Goal: Transaction & Acquisition: Purchase product/service

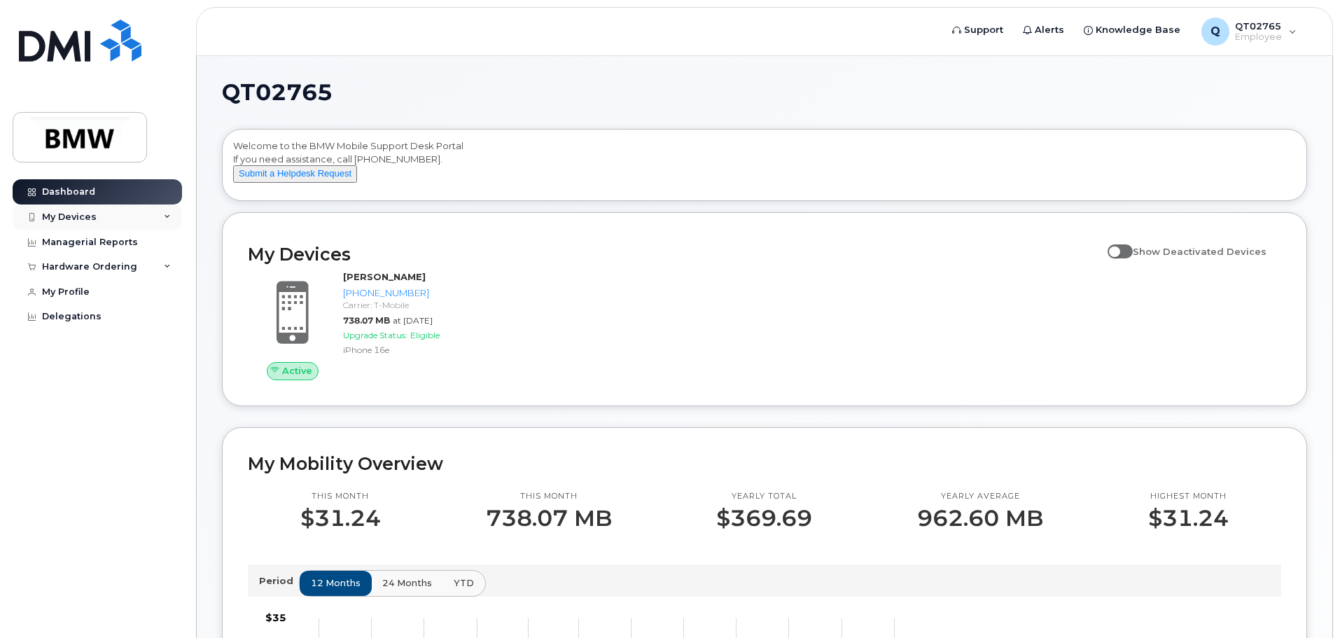
click at [155, 216] on div "My Devices" at bounding box center [97, 216] width 169 height 25
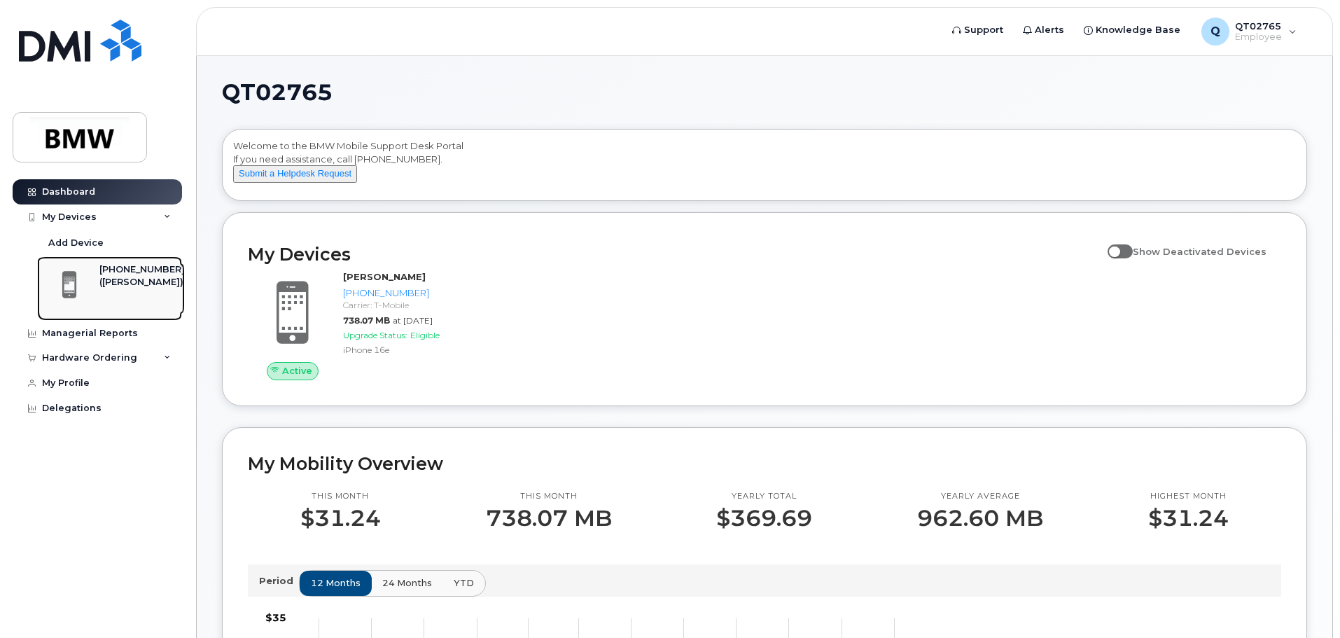
click at [124, 284] on div "([PERSON_NAME])" at bounding box center [141, 282] width 85 height 13
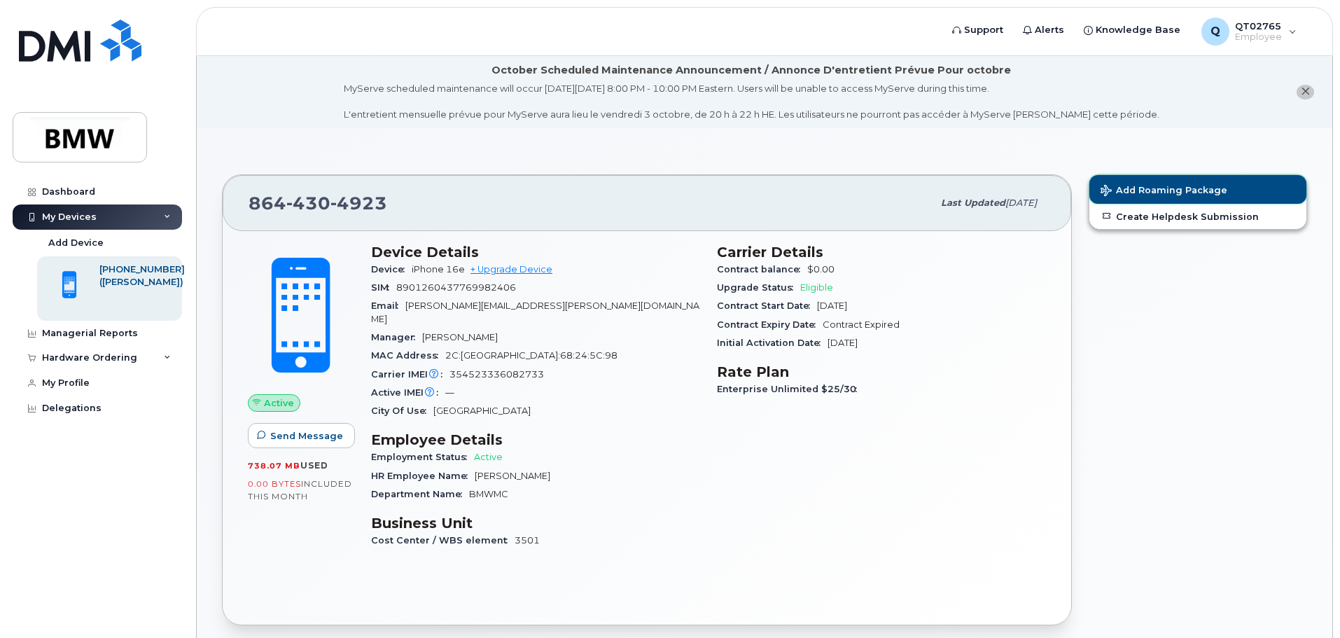
click at [1185, 188] on span "Add Roaming Package" at bounding box center [1164, 191] width 127 height 13
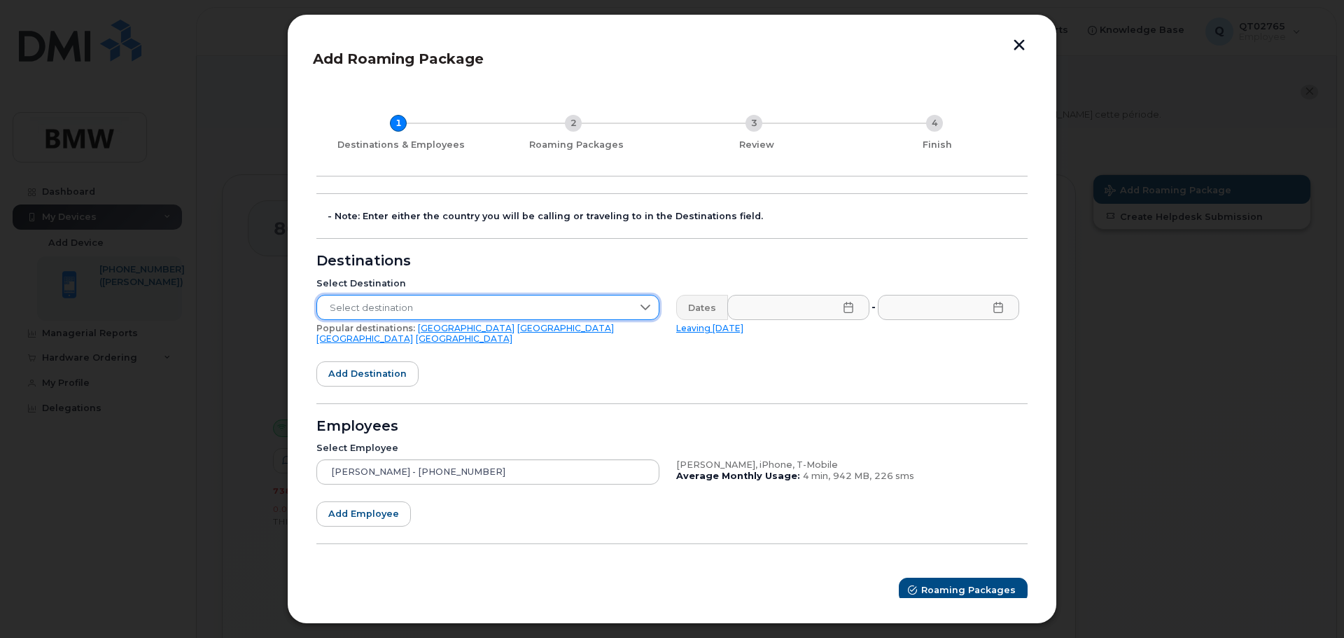
click at [420, 309] on span "Select destination" at bounding box center [474, 307] width 315 height 25
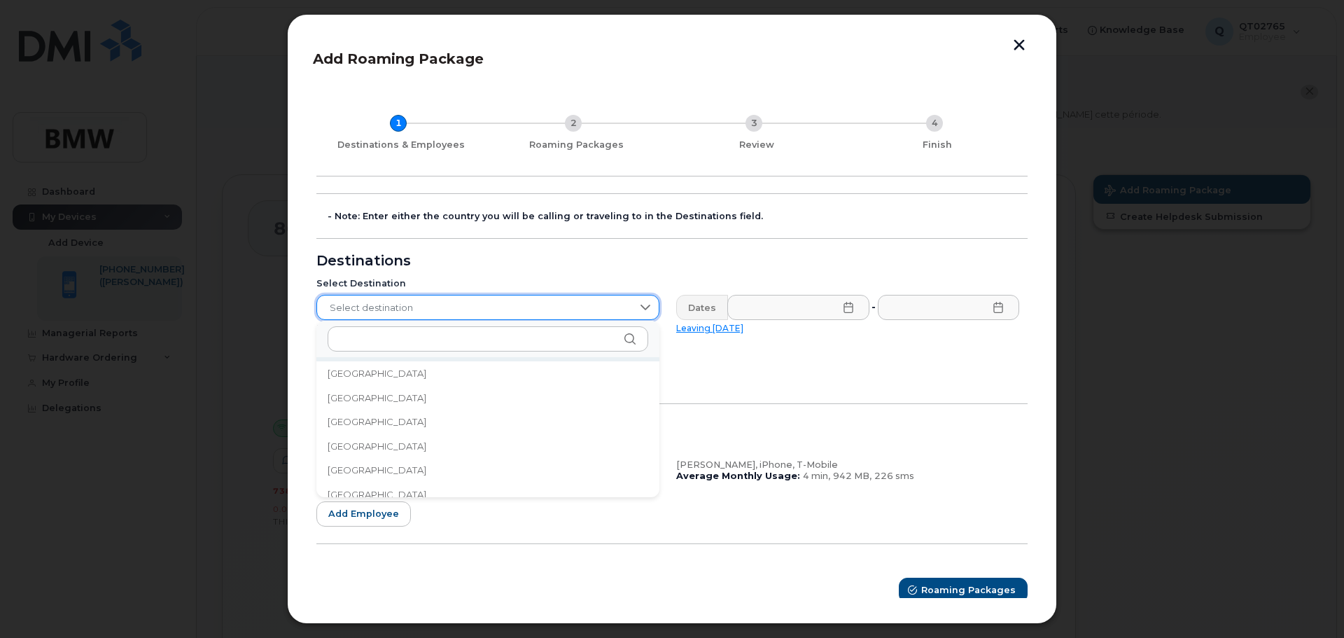
scroll to position [1821, 0]
click at [372, 398] on li "[GEOGRAPHIC_DATA]" at bounding box center [488, 394] width 343 height 25
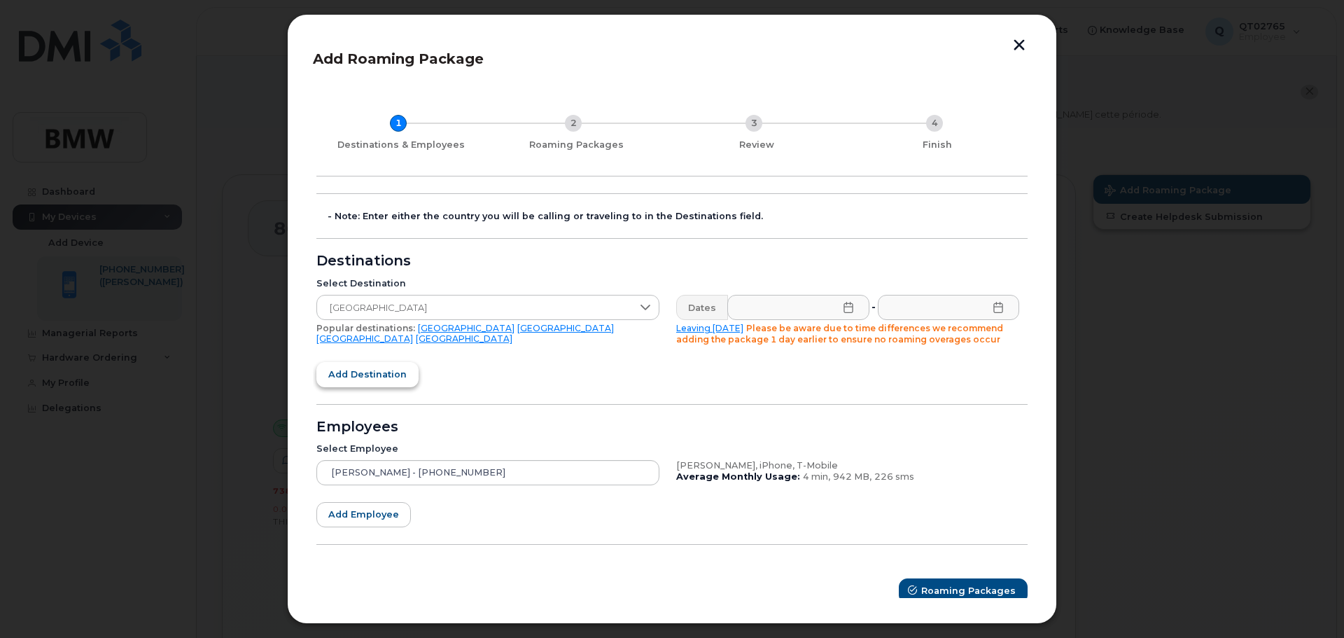
click at [383, 376] on span "Add destination" at bounding box center [367, 374] width 78 height 13
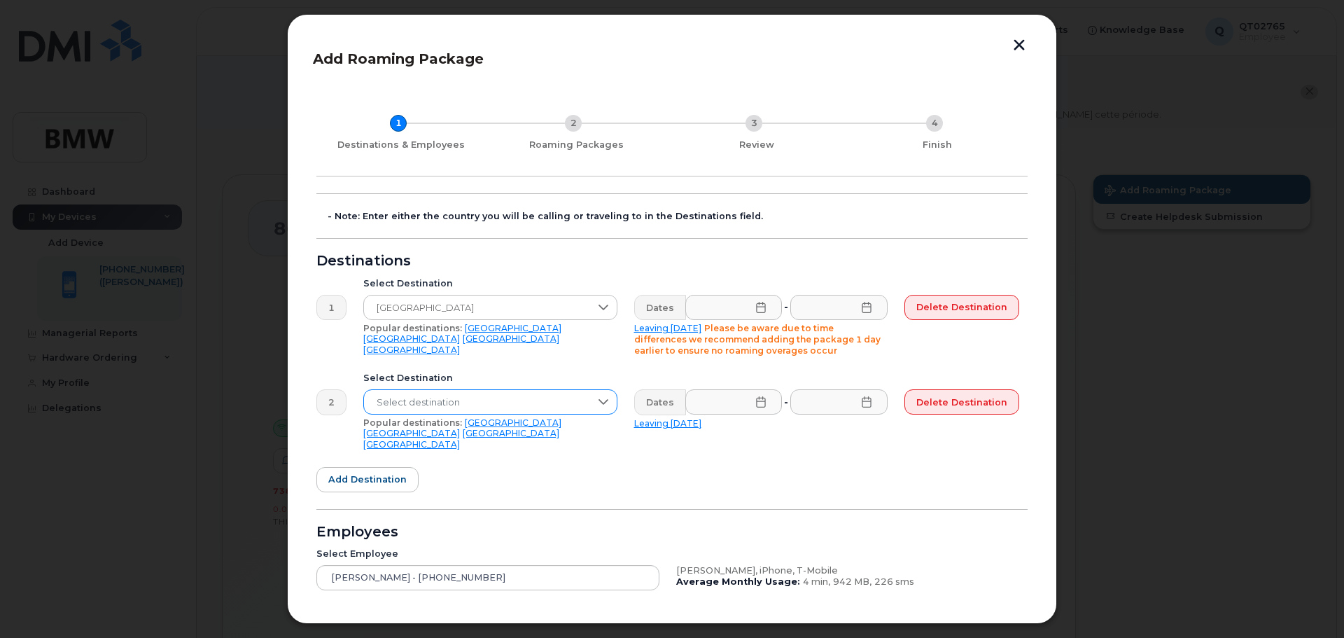
click at [441, 391] on span "Select destination" at bounding box center [477, 402] width 226 height 25
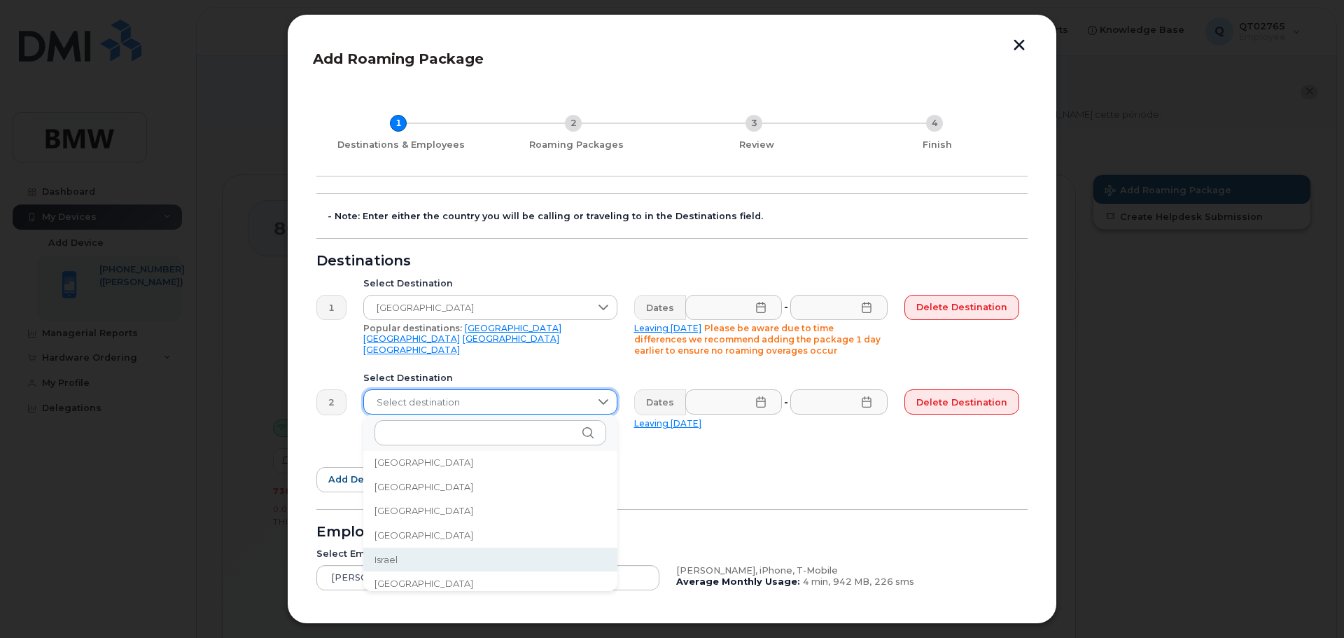
scroll to position [2189, 0]
click at [412, 578] on li "[GEOGRAPHIC_DATA]" at bounding box center [490, 578] width 254 height 25
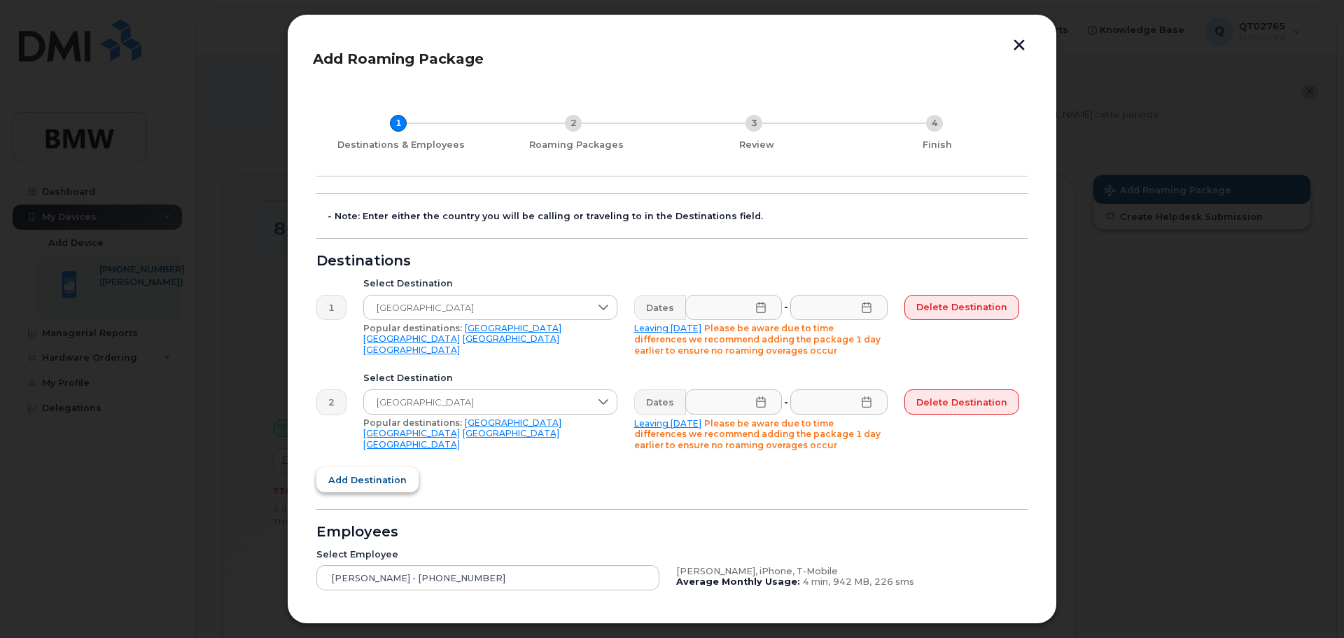
click at [361, 484] on span "Add destination" at bounding box center [367, 479] width 78 height 13
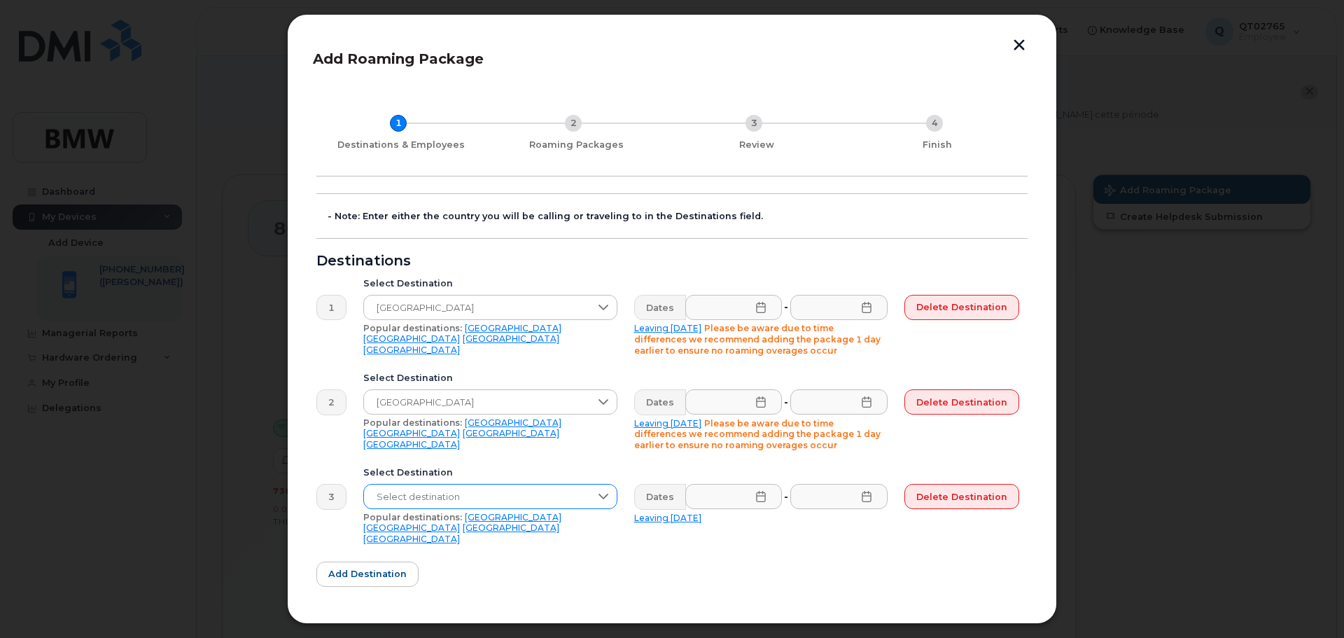
click at [480, 496] on span "Select destination" at bounding box center [477, 497] width 226 height 25
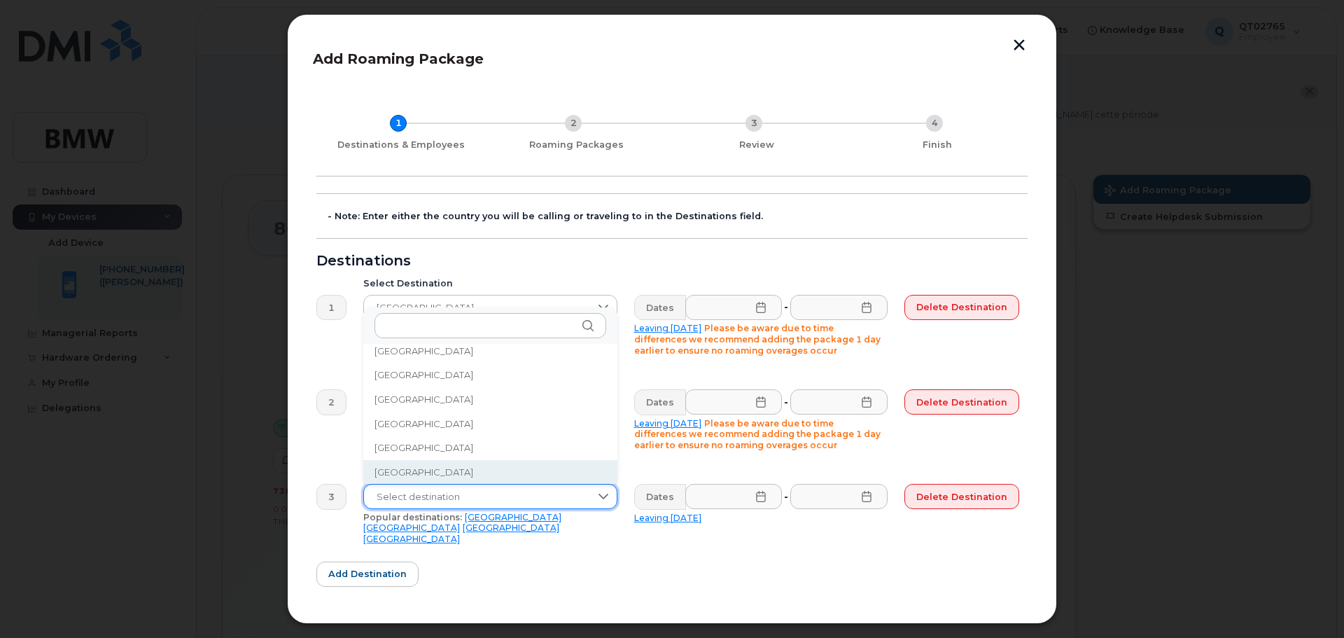
scroll to position [4464, 0]
click at [449, 472] on li "[GEOGRAPHIC_DATA]" at bounding box center [490, 471] width 254 height 25
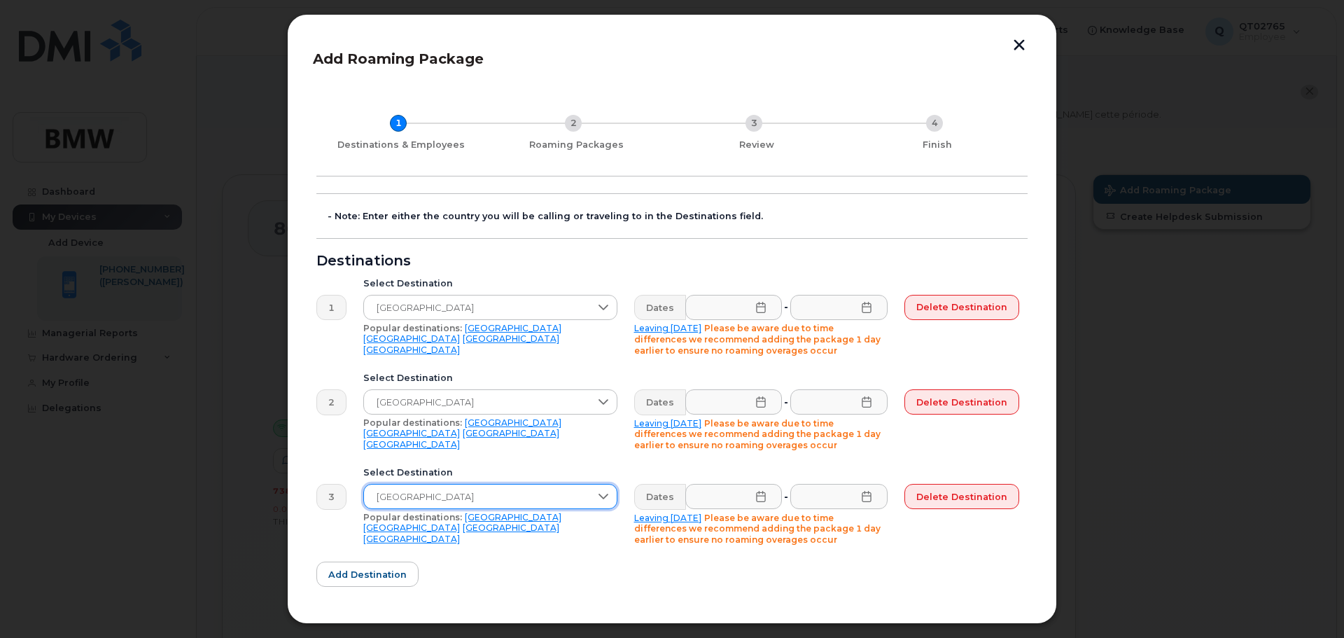
click at [763, 309] on icon at bounding box center [761, 307] width 11 height 11
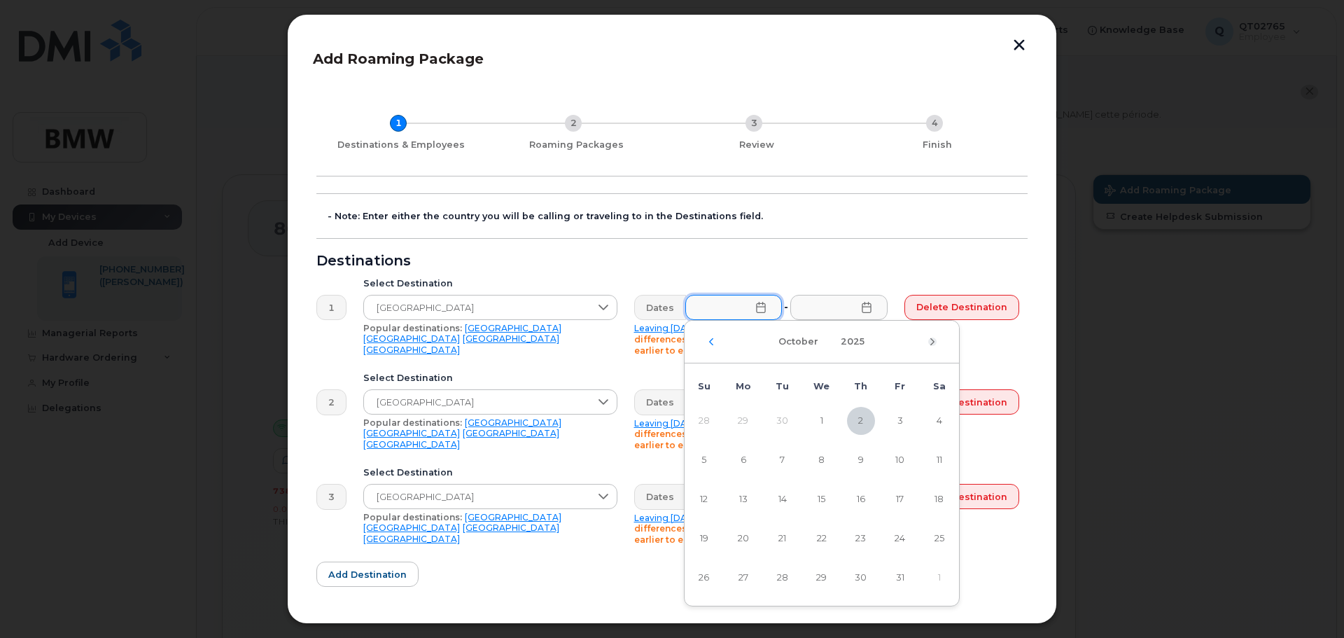
click at [933, 344] on icon "Next Month" at bounding box center [932, 341] width 8 height 11
click at [714, 343] on icon "Previous Month" at bounding box center [711, 341] width 8 height 11
click at [901, 501] on span "17" at bounding box center [900, 499] width 28 height 28
type input "[DATE]"
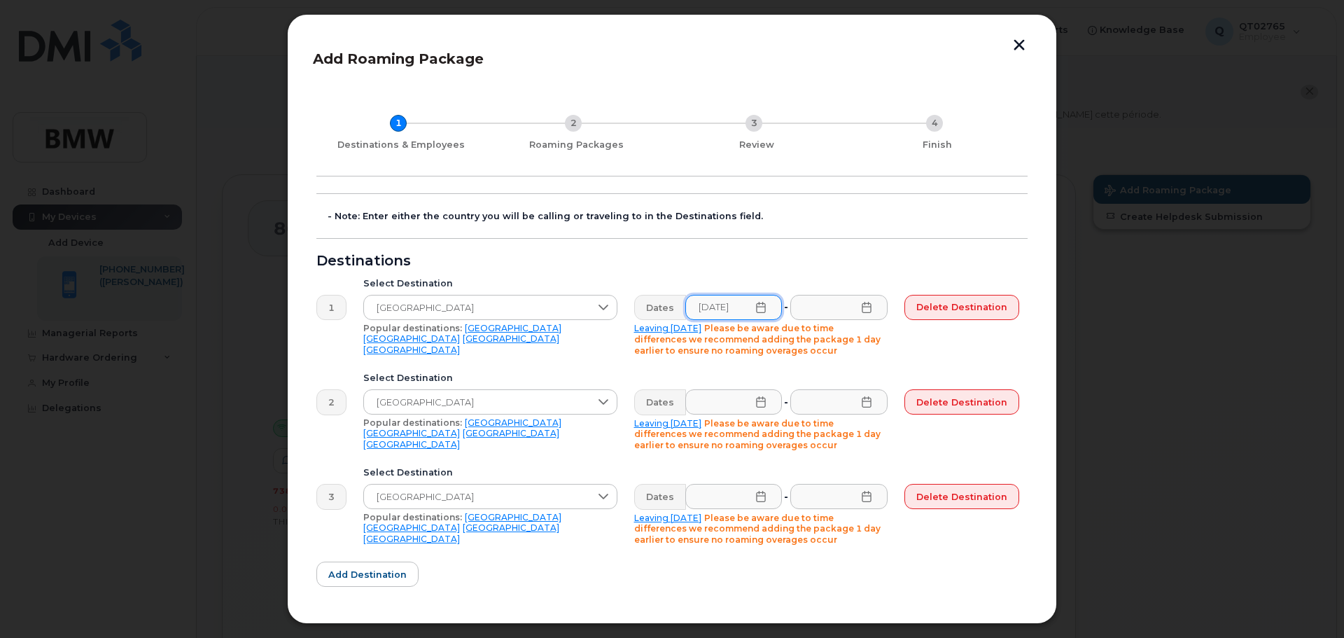
click at [868, 312] on icon at bounding box center [866, 307] width 9 height 11
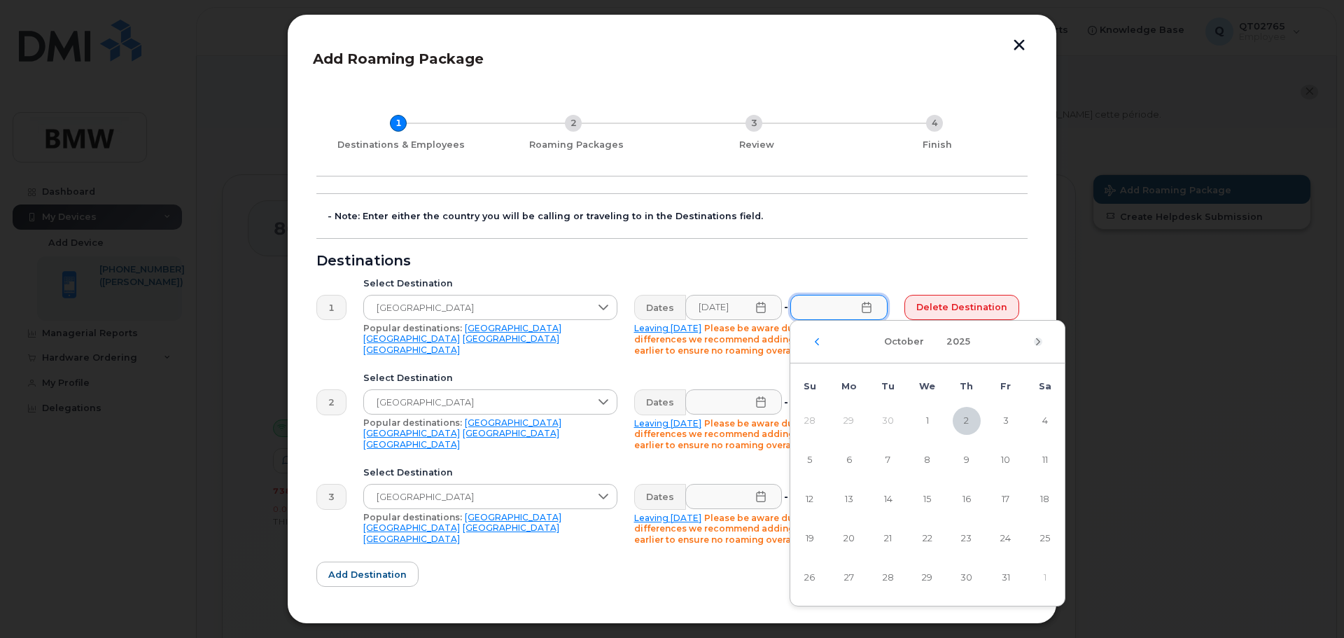
click at [1042, 342] on icon "Next Month" at bounding box center [1038, 341] width 8 height 11
click at [1044, 416] on span "1" at bounding box center [1045, 421] width 28 height 28
type input "[DATE]"
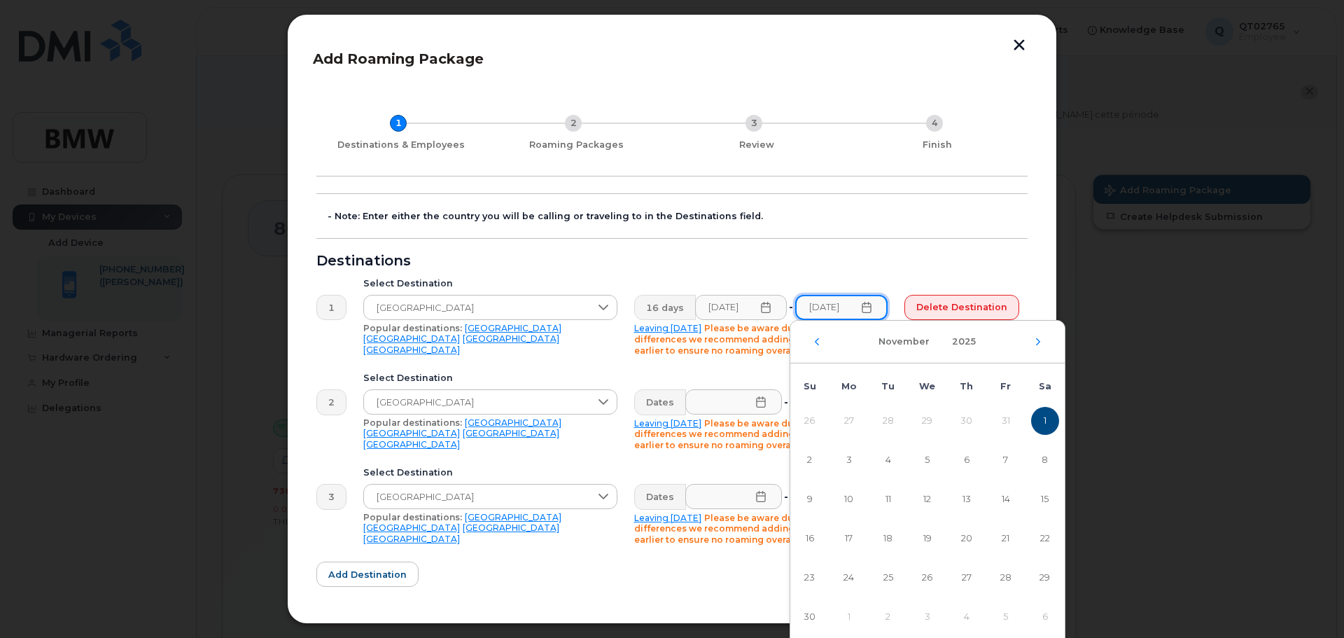
scroll to position [0, 1]
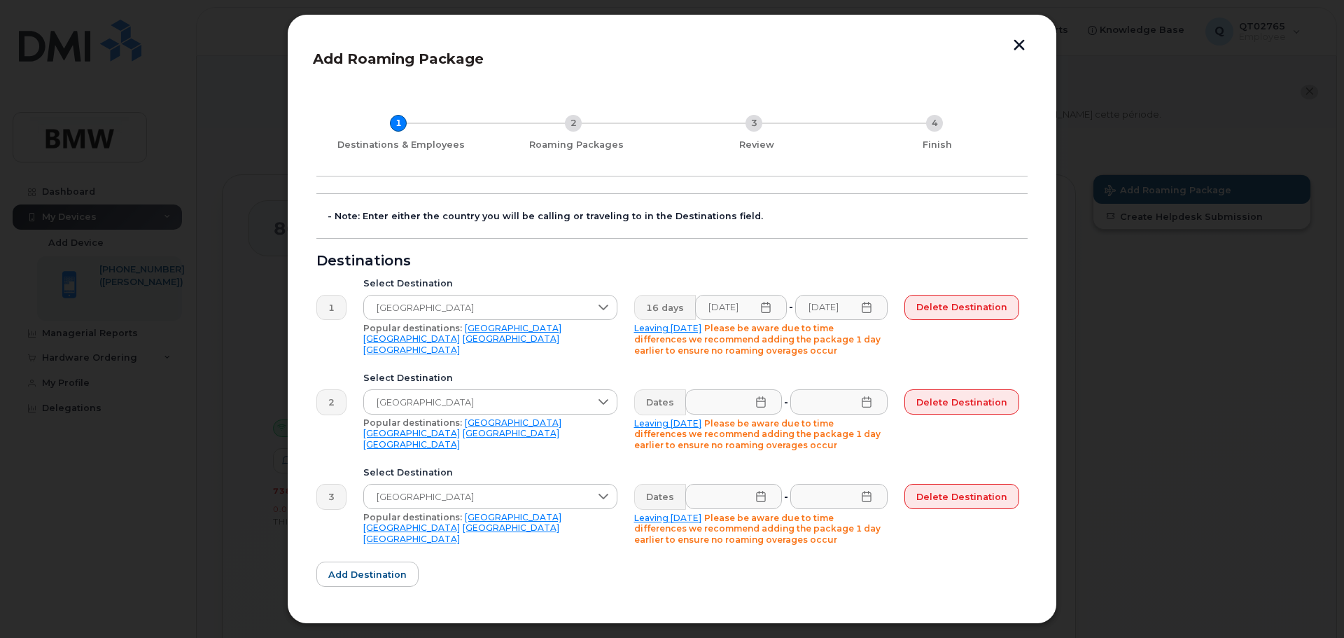
click at [760, 401] on icon at bounding box center [761, 401] width 11 height 11
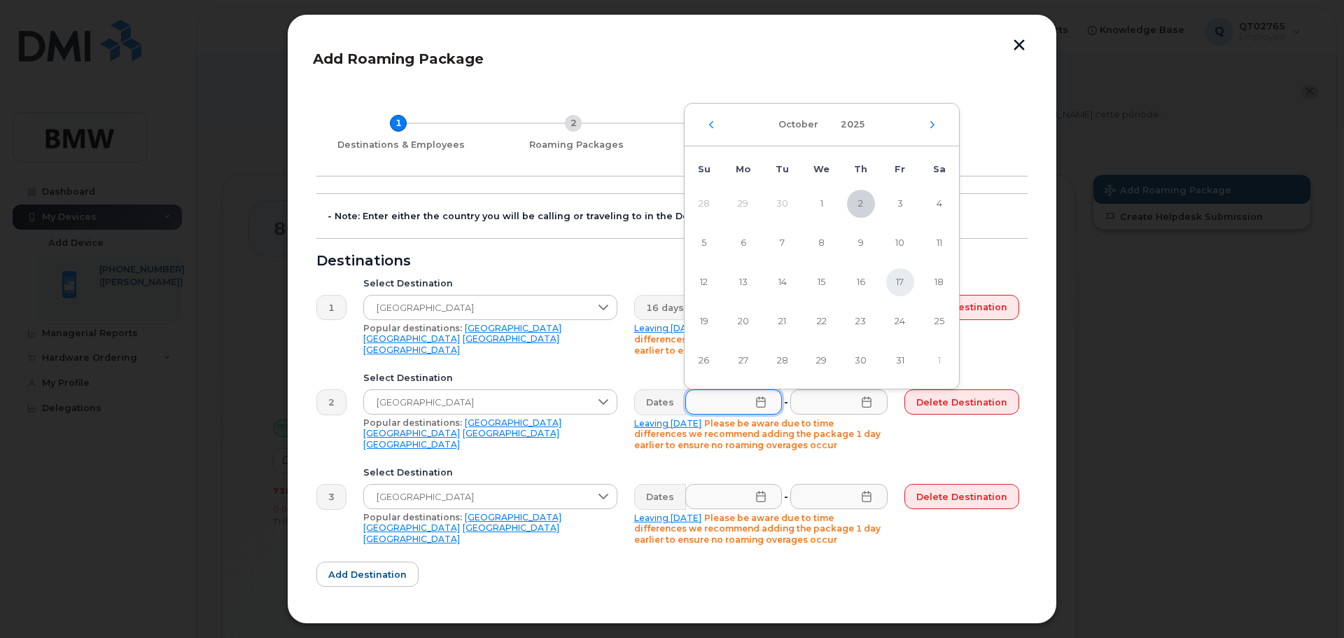
click at [902, 279] on span "17" at bounding box center [900, 282] width 28 height 28
type input "[DATE]"
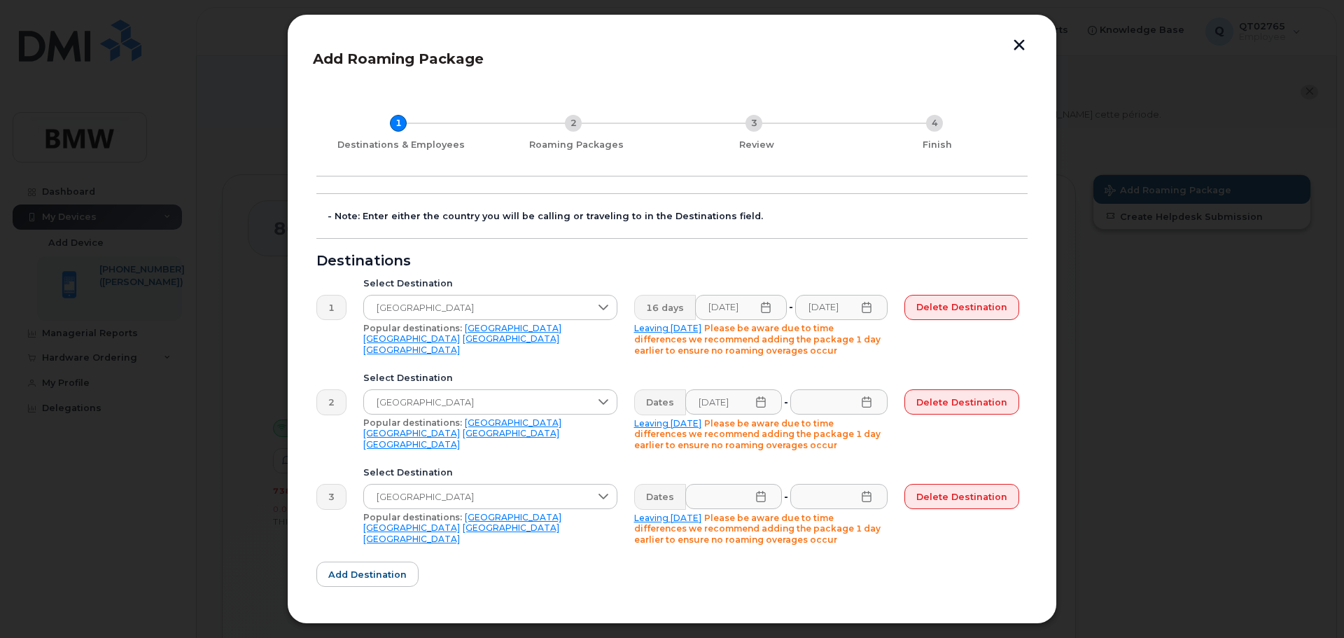
click at [868, 403] on icon at bounding box center [866, 401] width 11 height 11
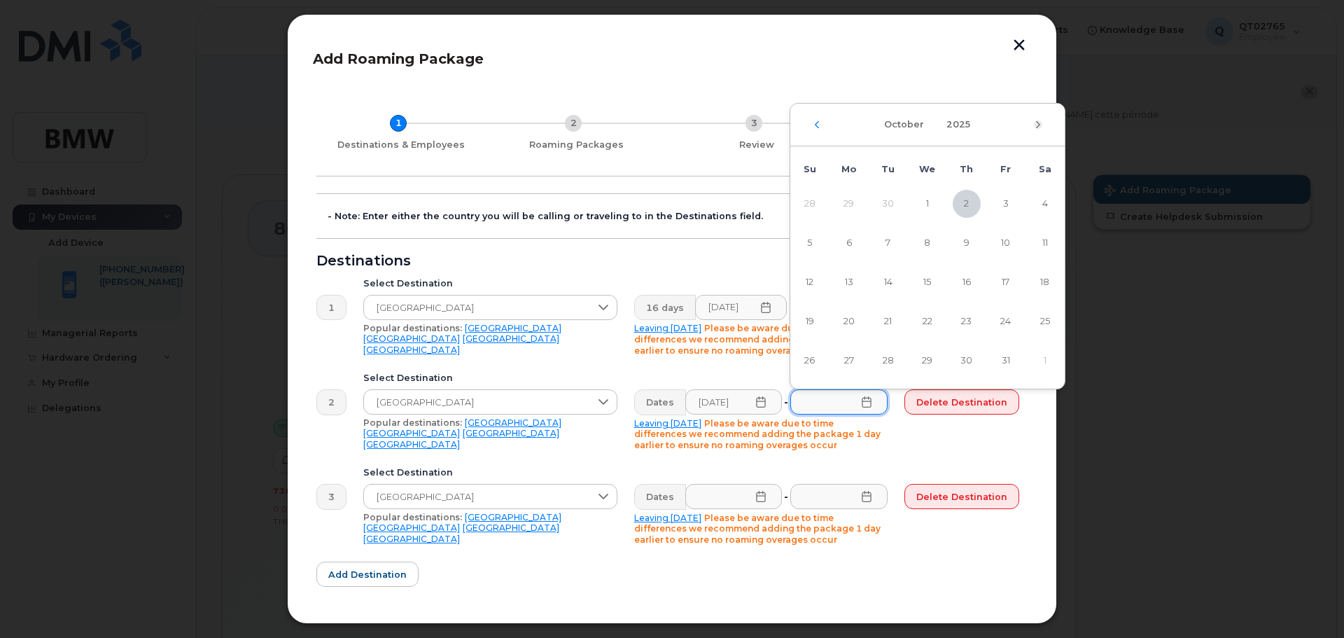
click at [1039, 127] on icon "Next Month" at bounding box center [1038, 124] width 8 height 11
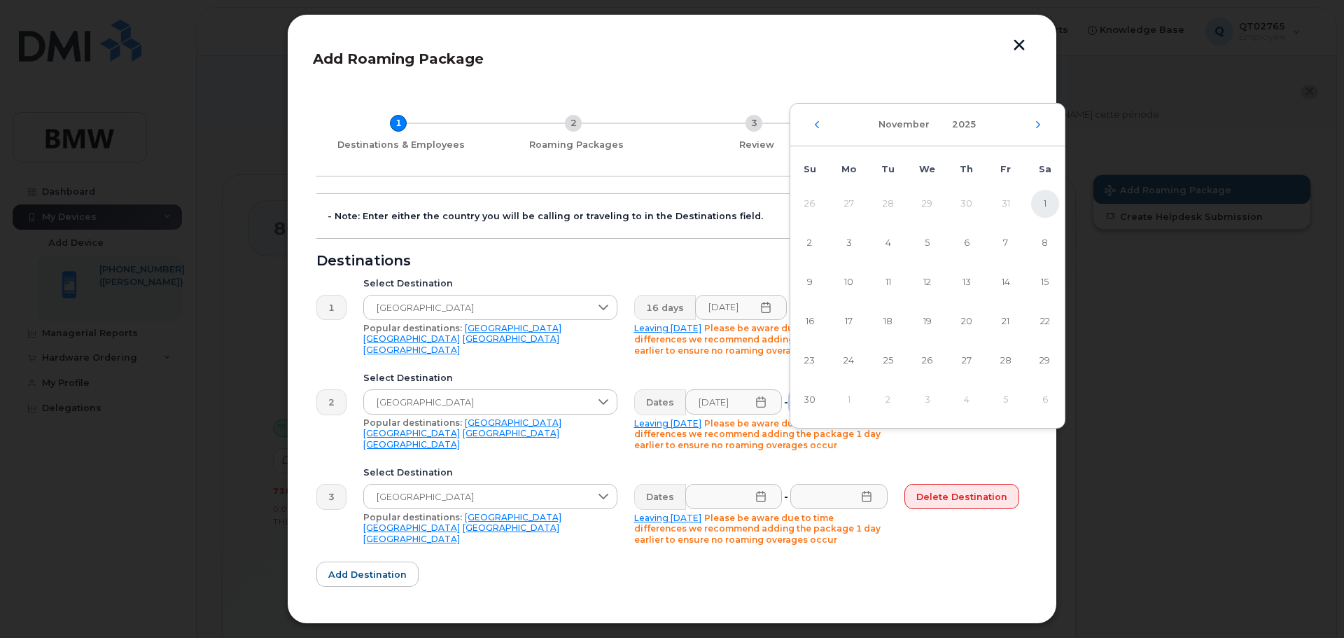
click at [1045, 201] on span "1" at bounding box center [1045, 204] width 28 height 28
type input "[DATE]"
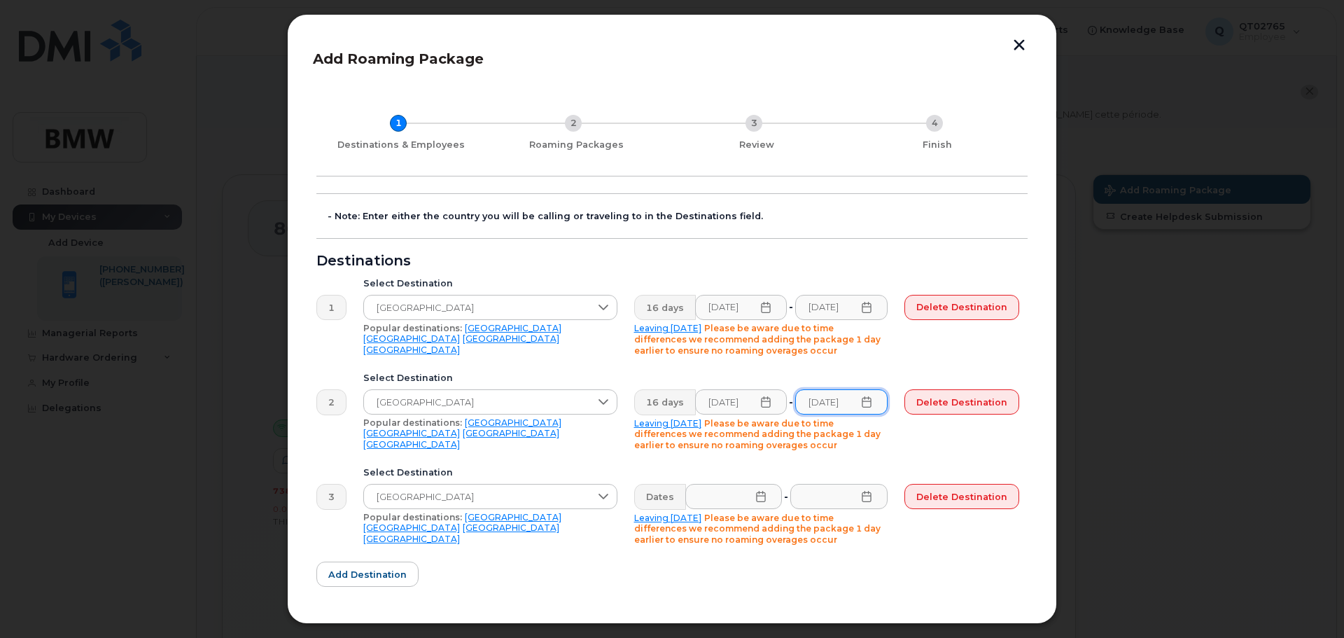
click at [763, 497] on icon at bounding box center [761, 496] width 11 height 11
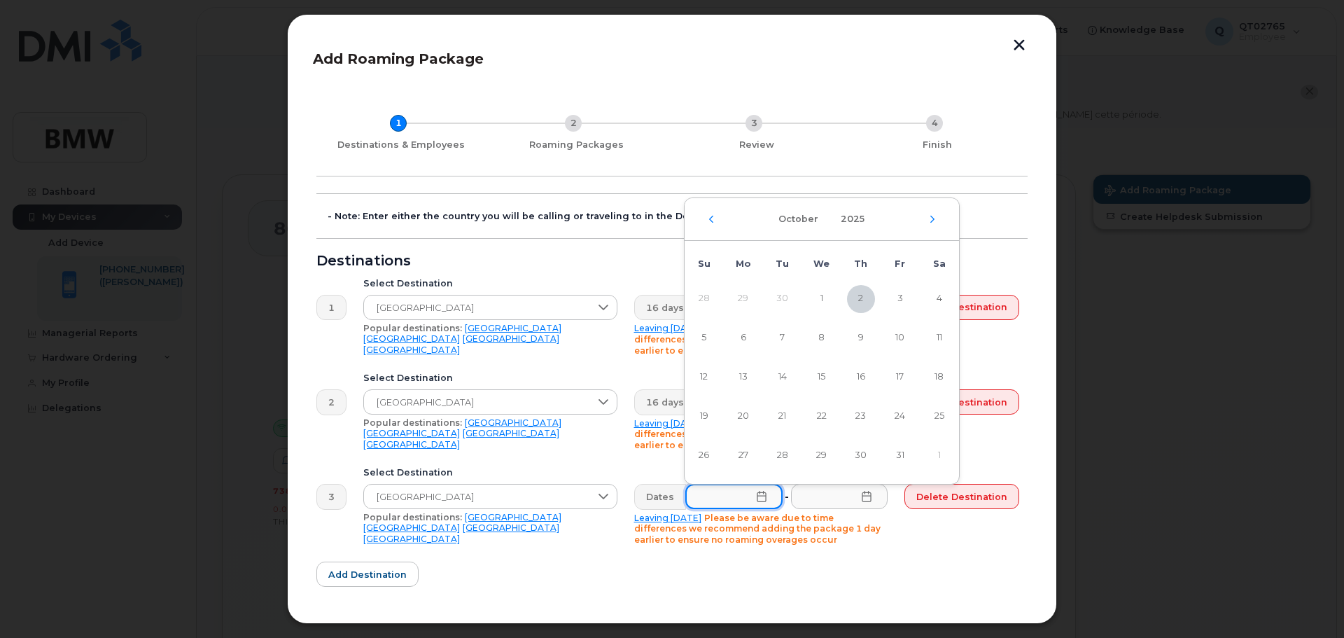
scroll to position [0, 0]
click at [902, 377] on span "17" at bounding box center [900, 377] width 28 height 28
type input "[DATE]"
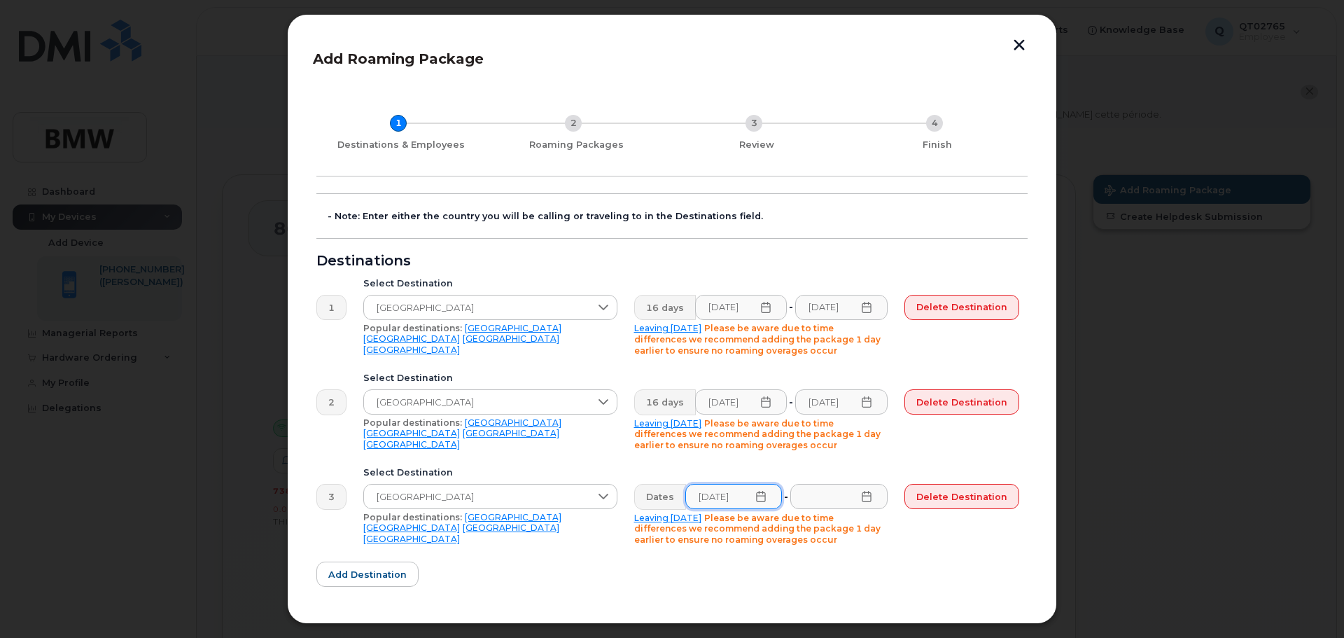
click at [868, 496] on icon at bounding box center [866, 496] width 9 height 11
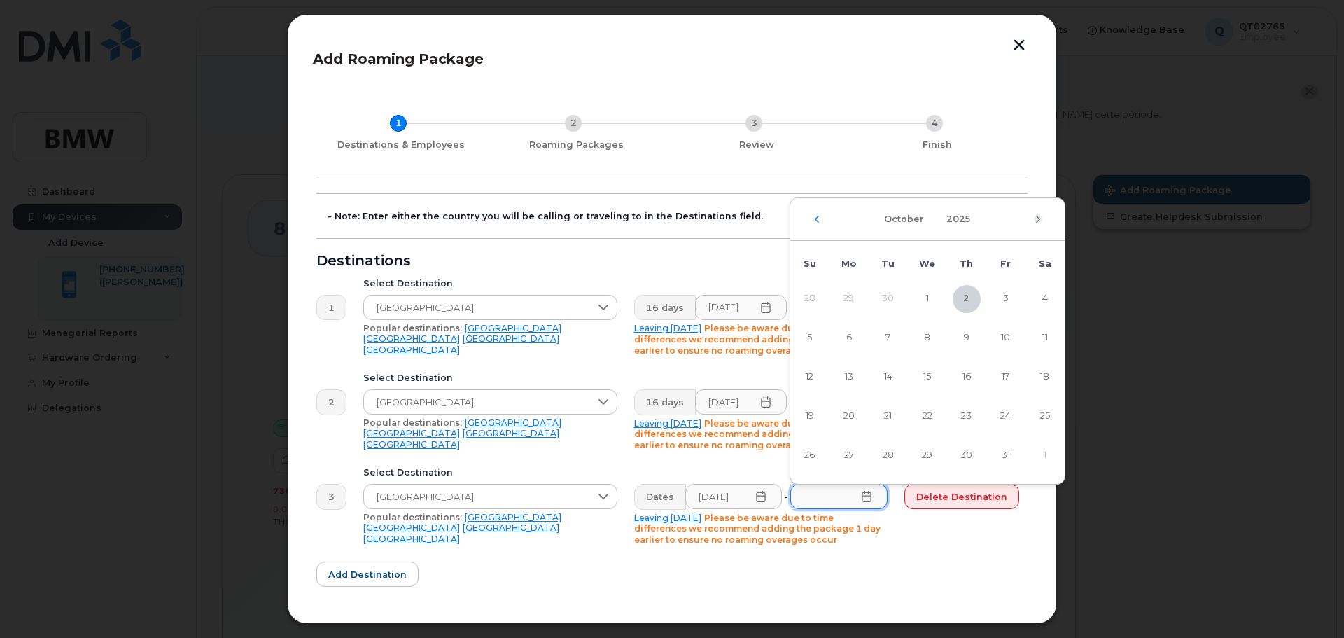
click at [1036, 222] on icon "Next Month" at bounding box center [1038, 219] width 8 height 11
click at [1044, 295] on span "1" at bounding box center [1045, 299] width 28 height 28
type input "[DATE]"
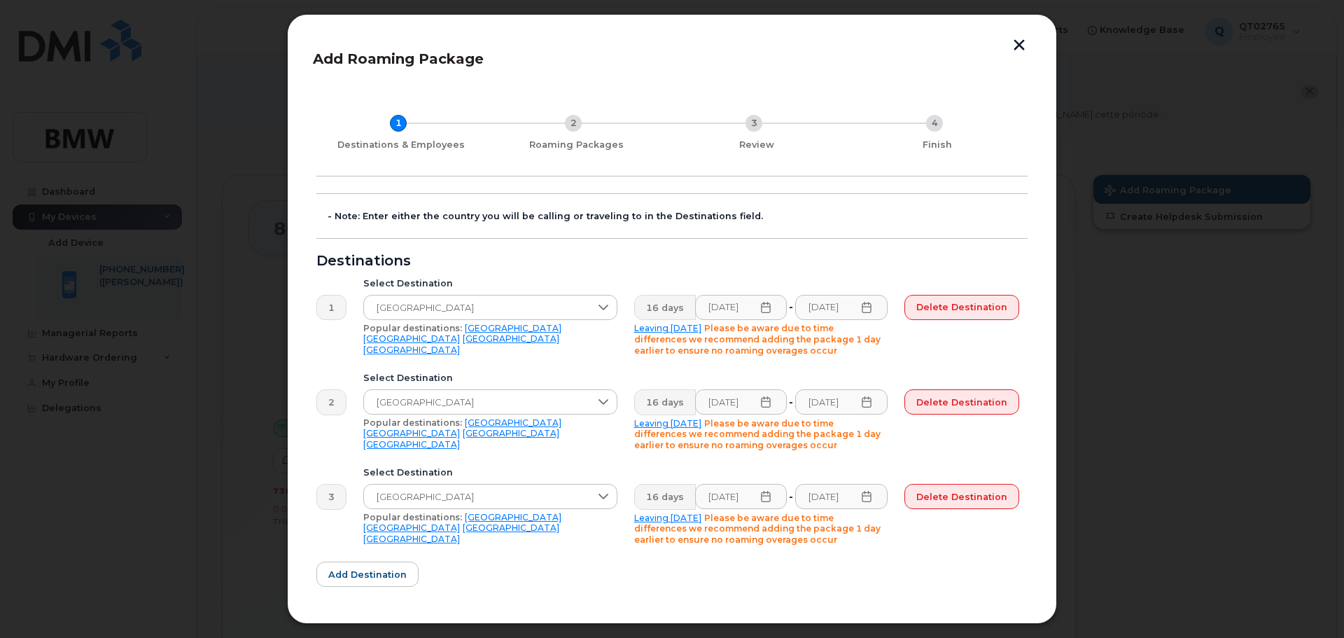
click at [872, 576] on form "- Note: Enter either the country you will be calling or traveling to in the Des…" at bounding box center [672, 498] width 711 height 611
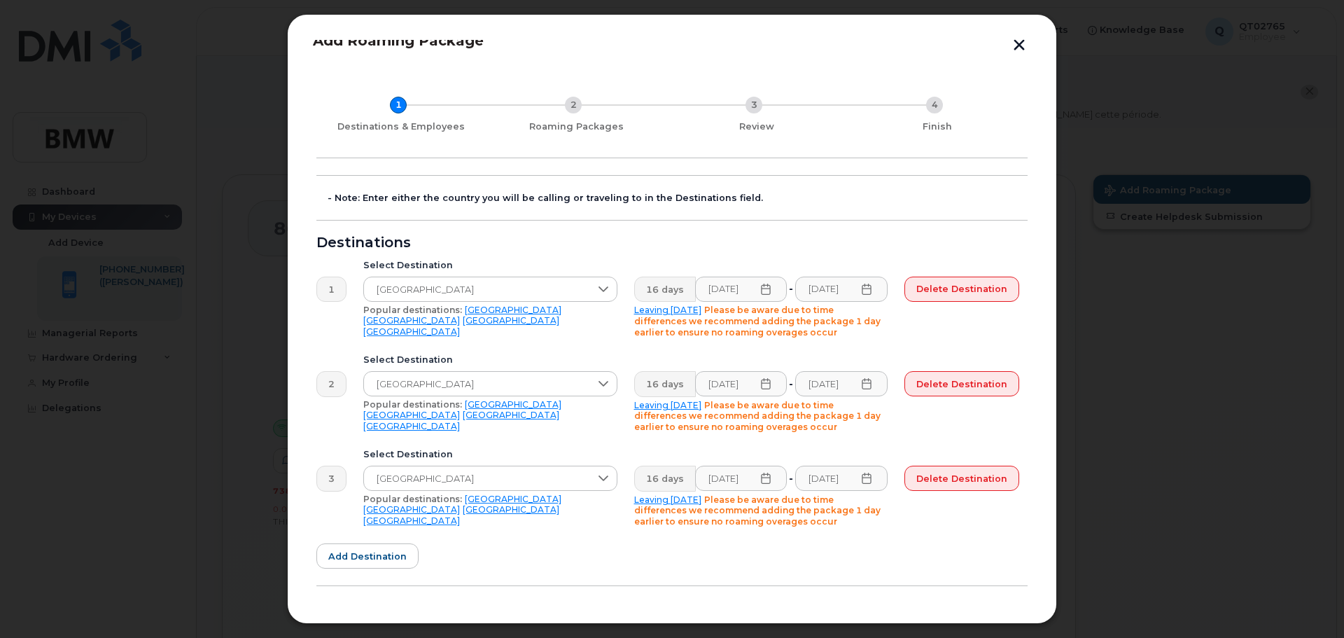
scroll to position [0, 0]
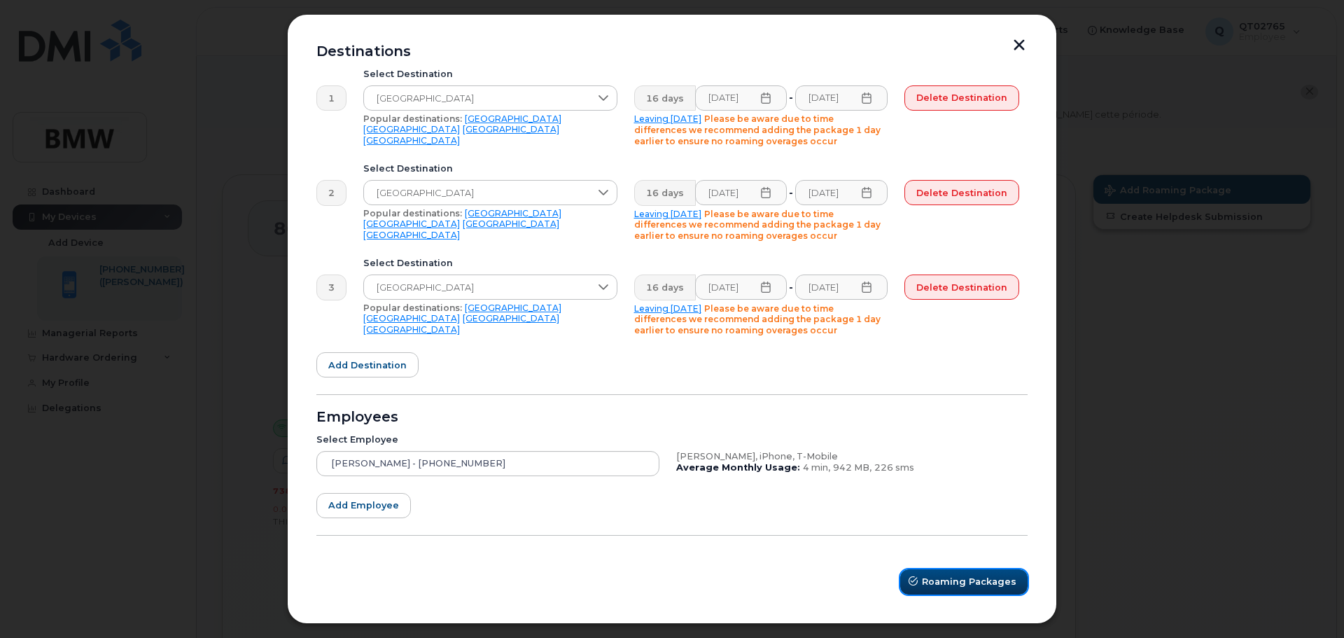
click at [933, 577] on span "Roaming Packages" at bounding box center [969, 581] width 95 height 13
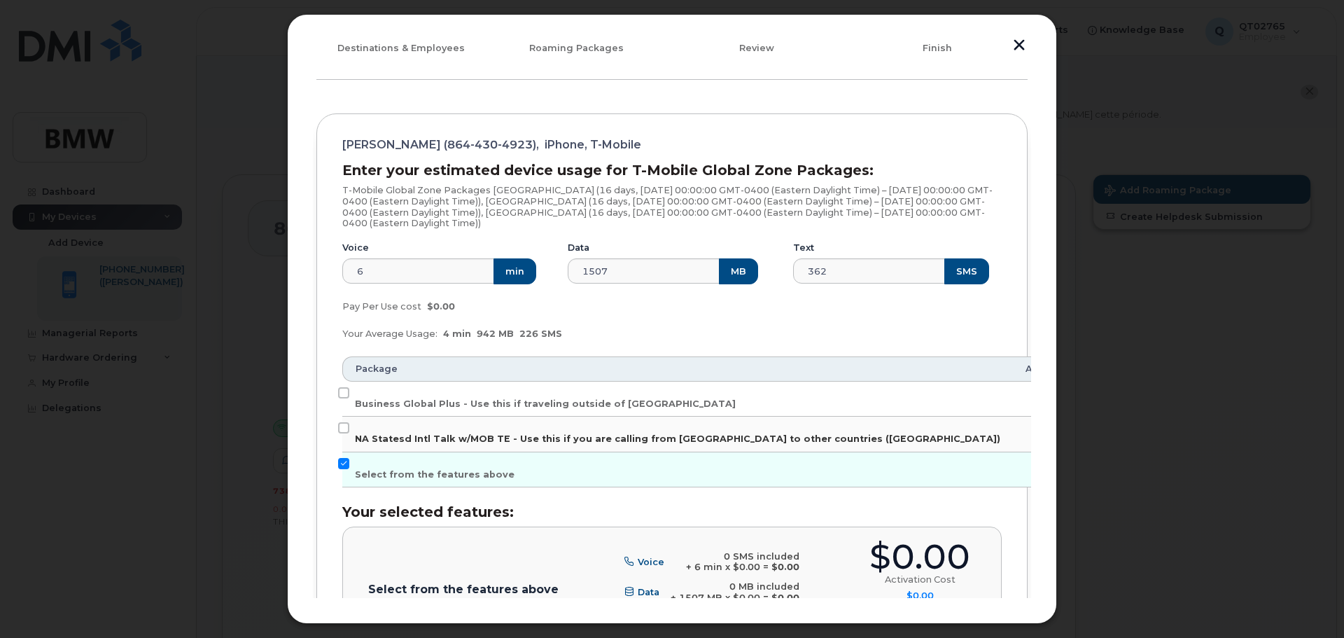
scroll to position [86, 0]
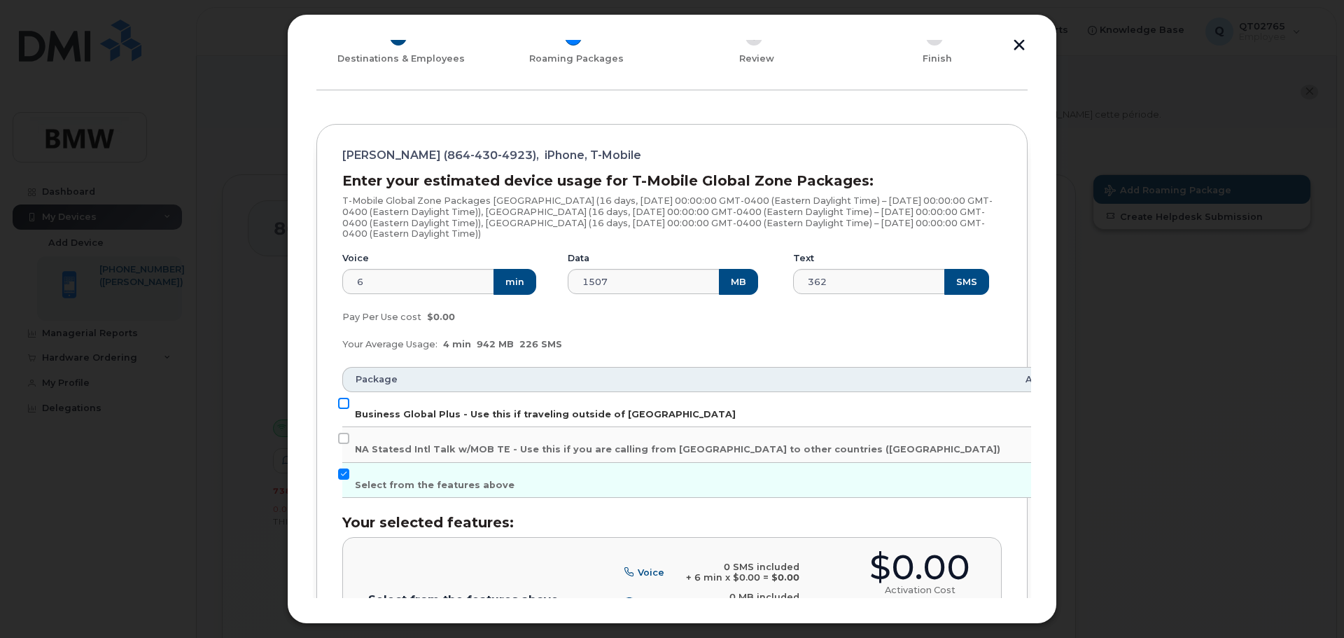
click at [339, 401] on input "Business Global Plus - Use this if traveling outside of [GEOGRAPHIC_DATA]" at bounding box center [343, 403] width 11 height 11
checkbox input "true"
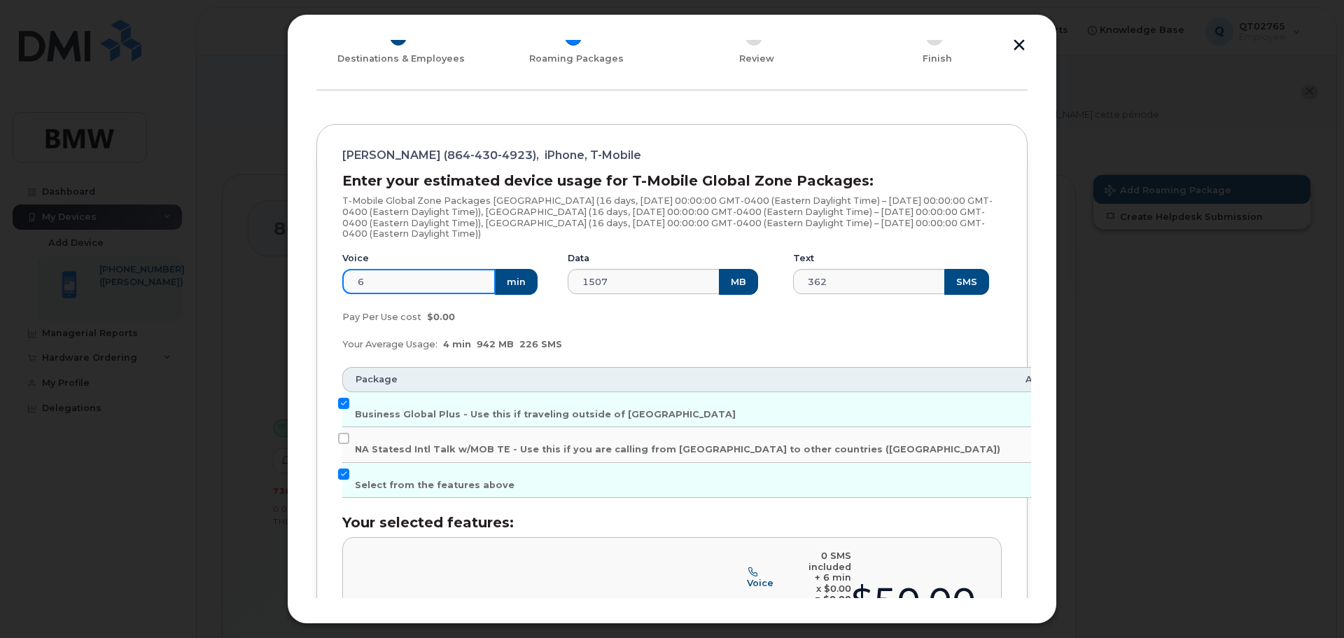
click at [402, 281] on input "6" at bounding box center [418, 281] width 153 height 25
click at [608, 328] on div "Pay Per Use cost $0.00" at bounding box center [672, 317] width 676 height 28
click at [951, 288] on button "SMS" at bounding box center [967, 281] width 45 height 25
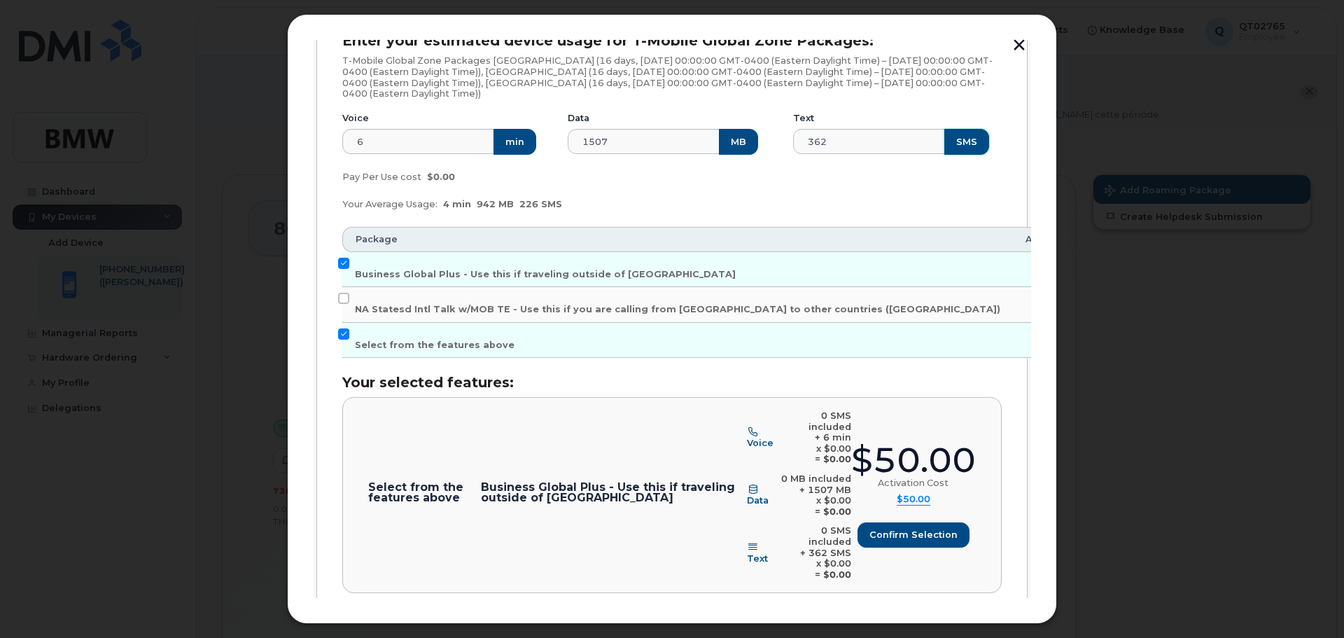
scroll to position [267, 0]
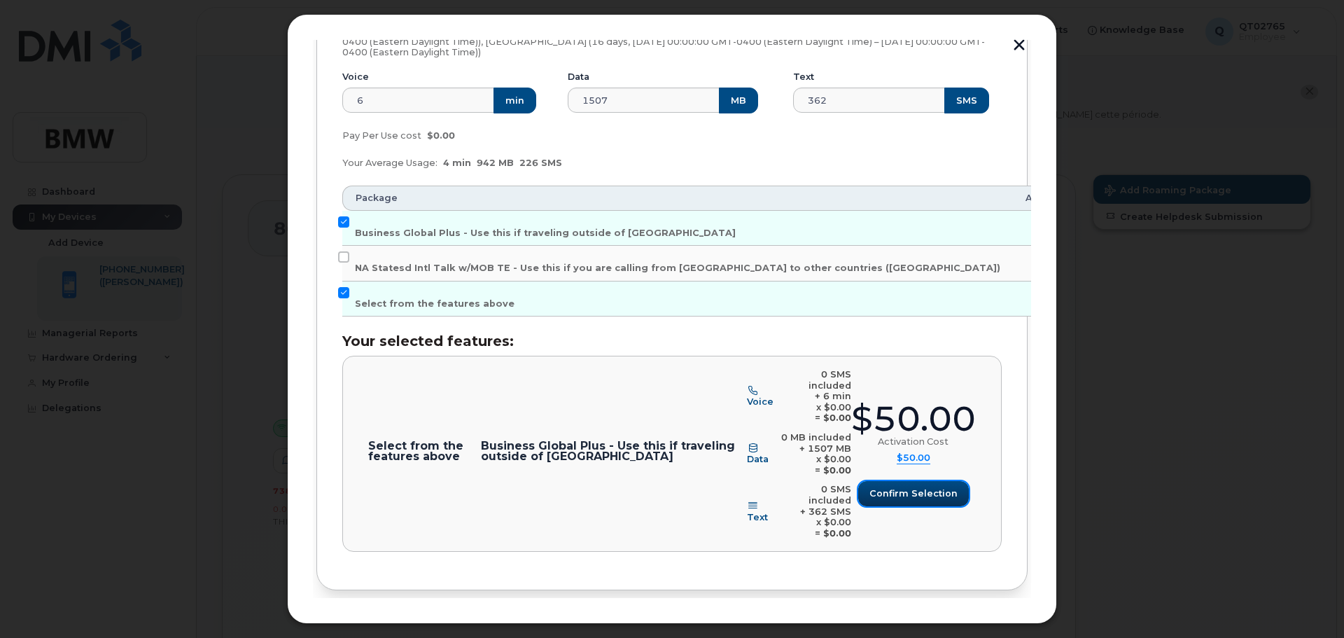
click at [907, 487] on span "Confirm selection" at bounding box center [914, 493] width 88 height 13
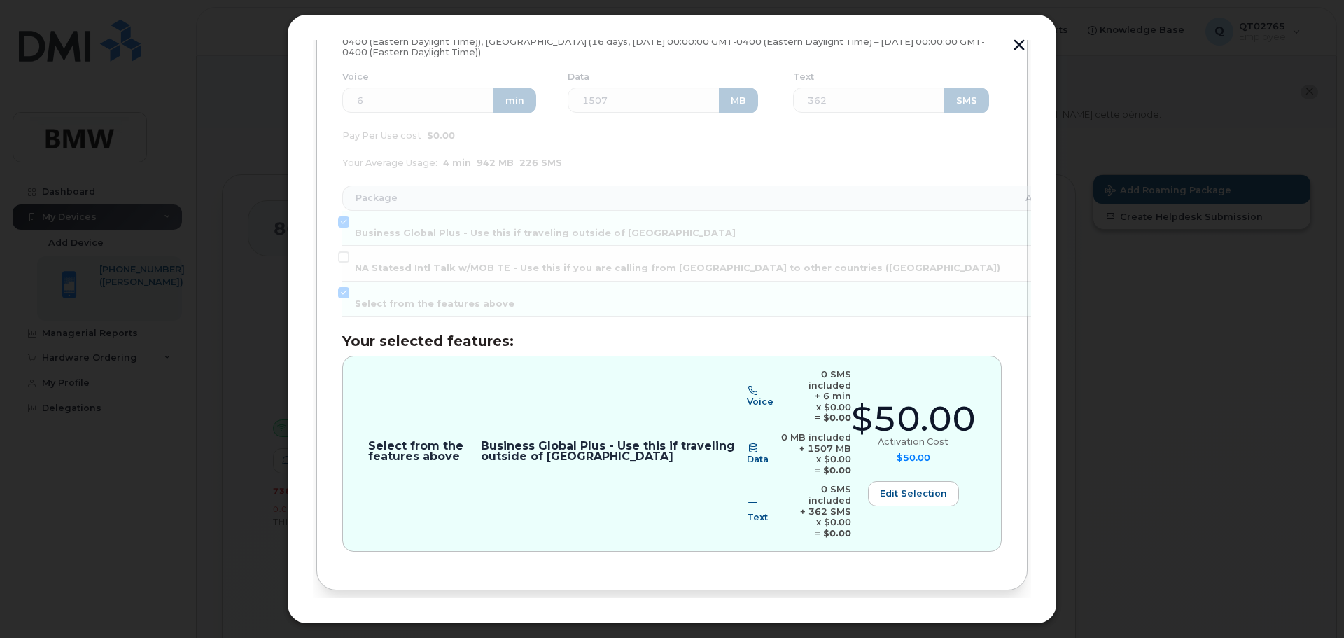
click at [978, 630] on span "Review" at bounding box center [988, 636] width 35 height 13
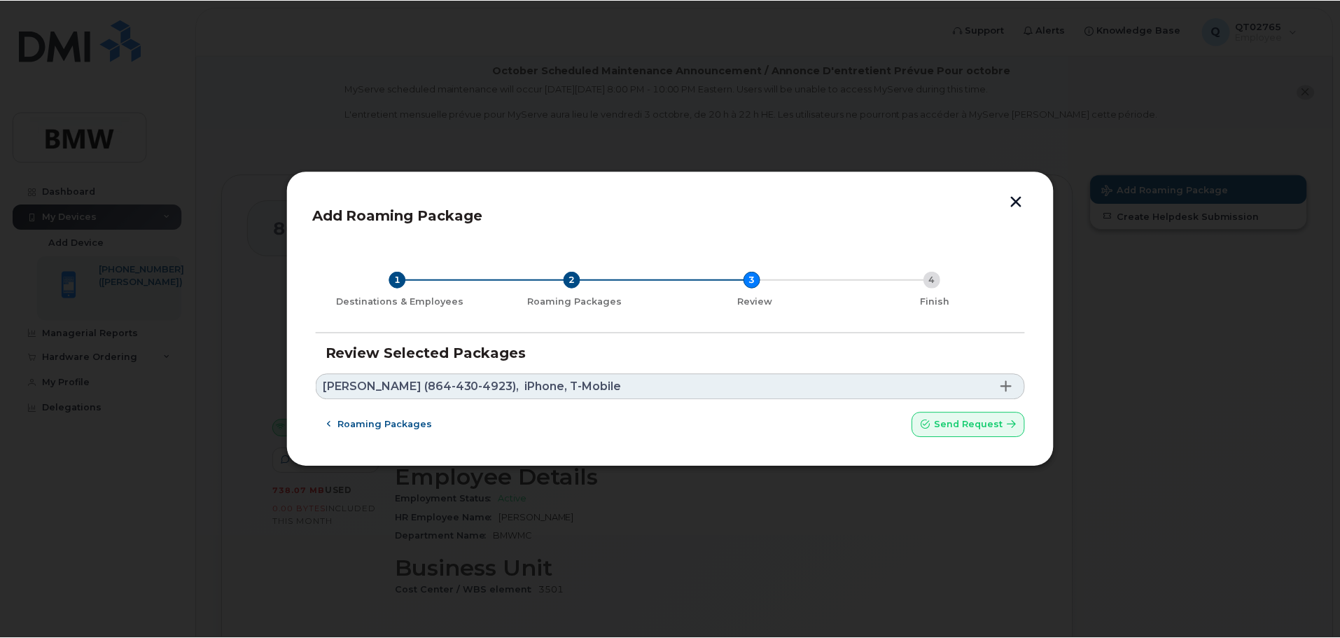
scroll to position [0, 0]
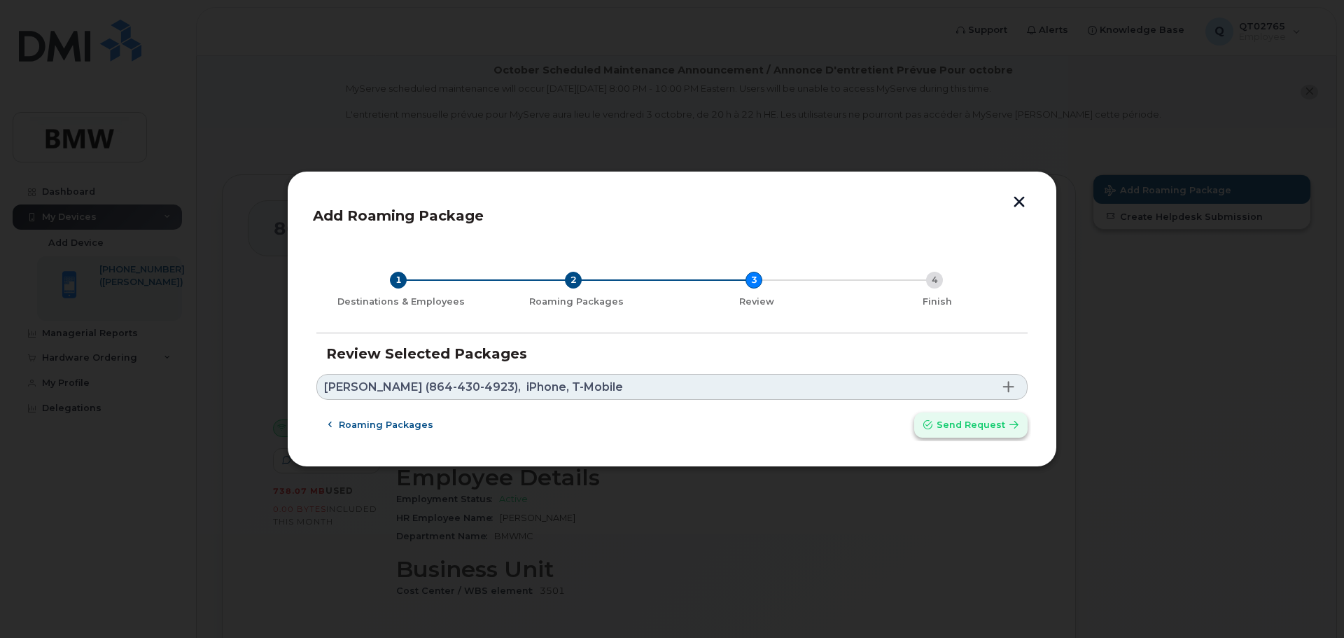
click at [961, 429] on span "Send request" at bounding box center [971, 424] width 69 height 13
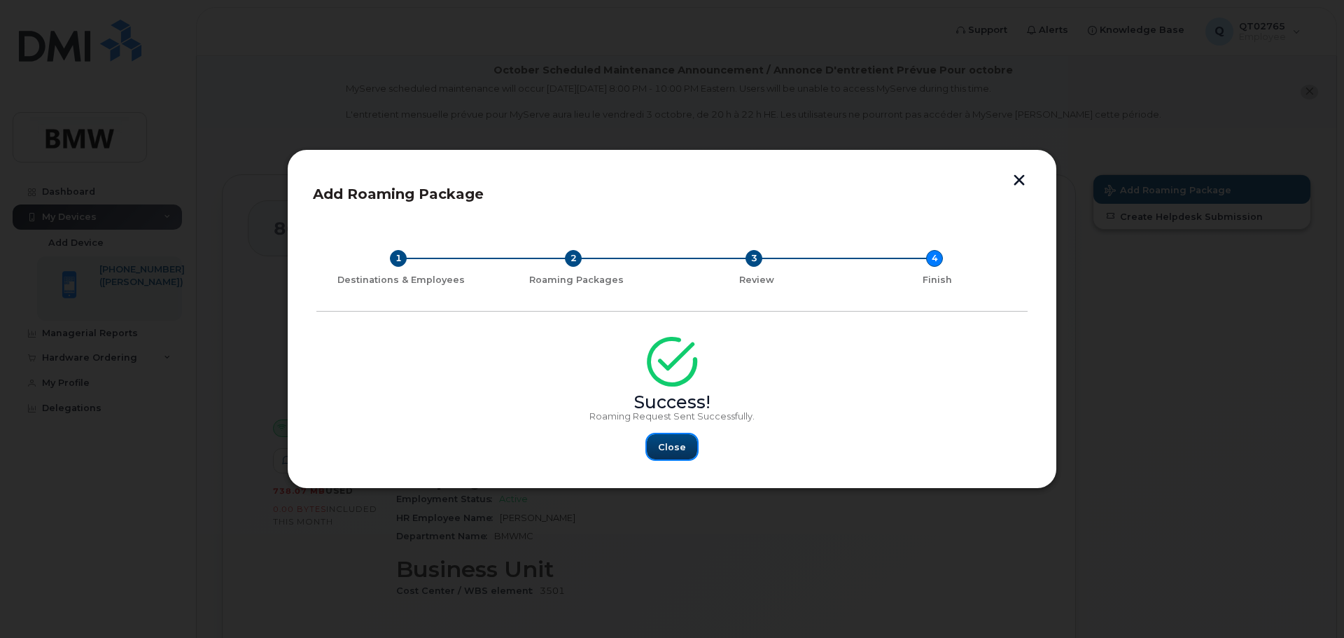
click at [674, 450] on span "Close" at bounding box center [672, 446] width 28 height 13
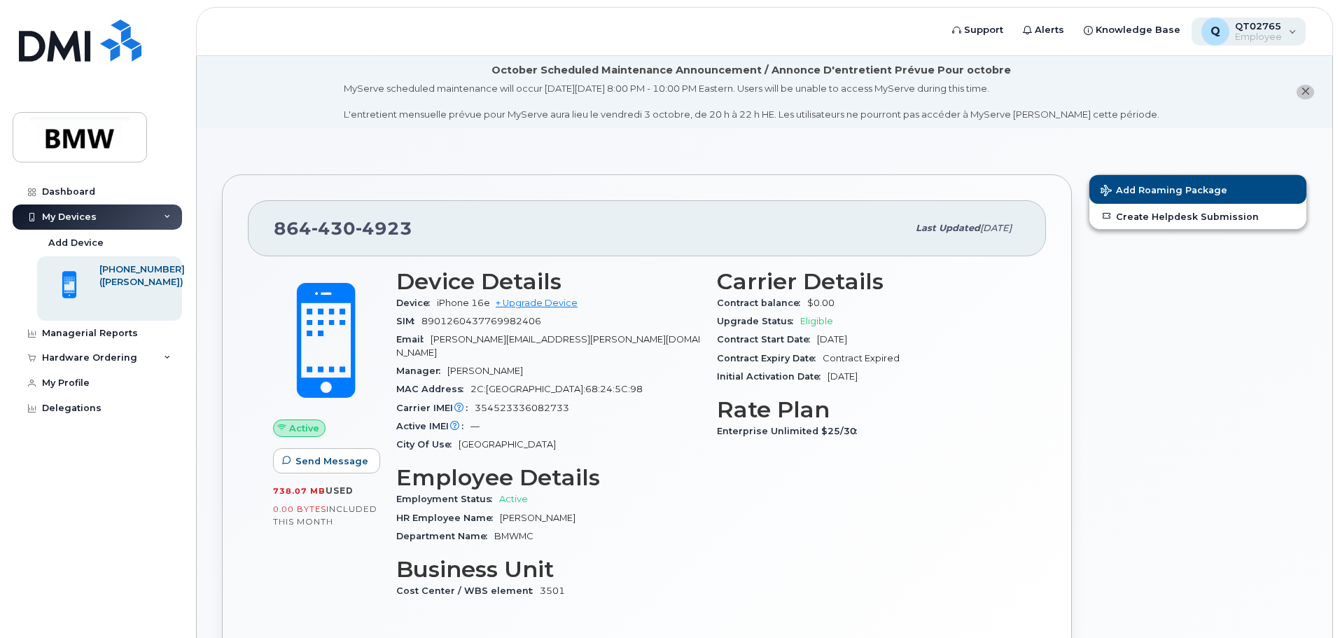
click at [1274, 34] on span "Employee" at bounding box center [1258, 37] width 47 height 11
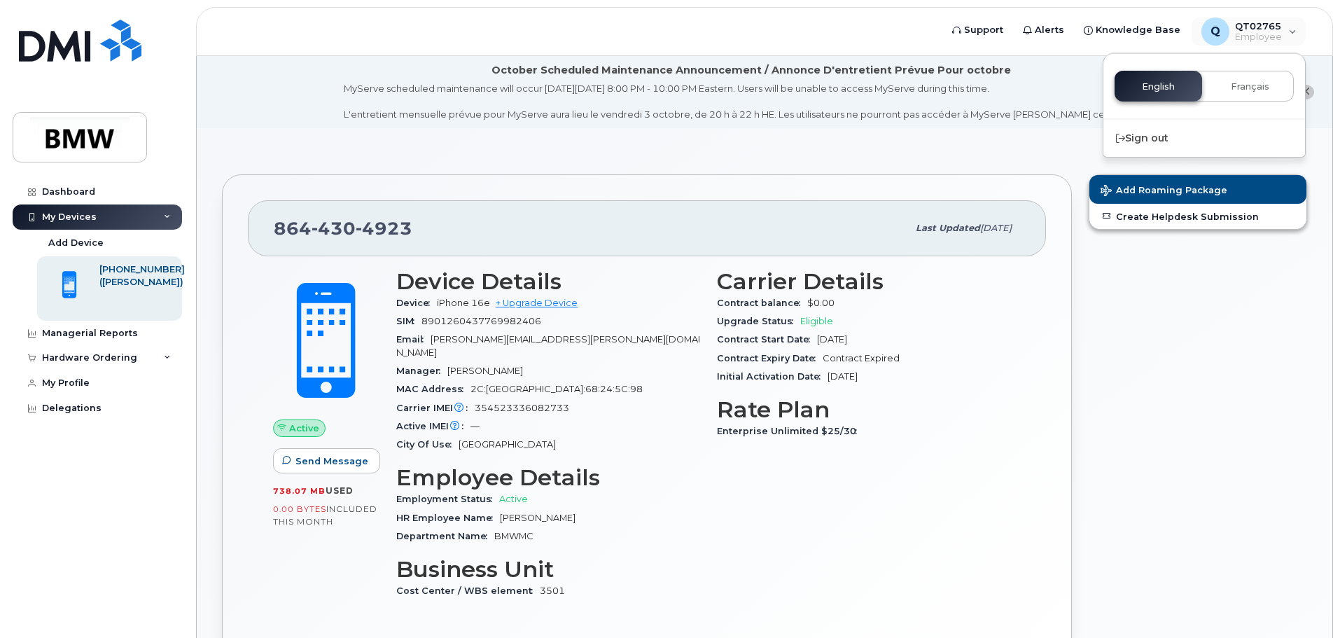
click at [1237, 302] on div "Add Roaming Package Create Helpdesk Submission" at bounding box center [1197, 437] width 235 height 543
